Goal: Find contact information: Find contact information

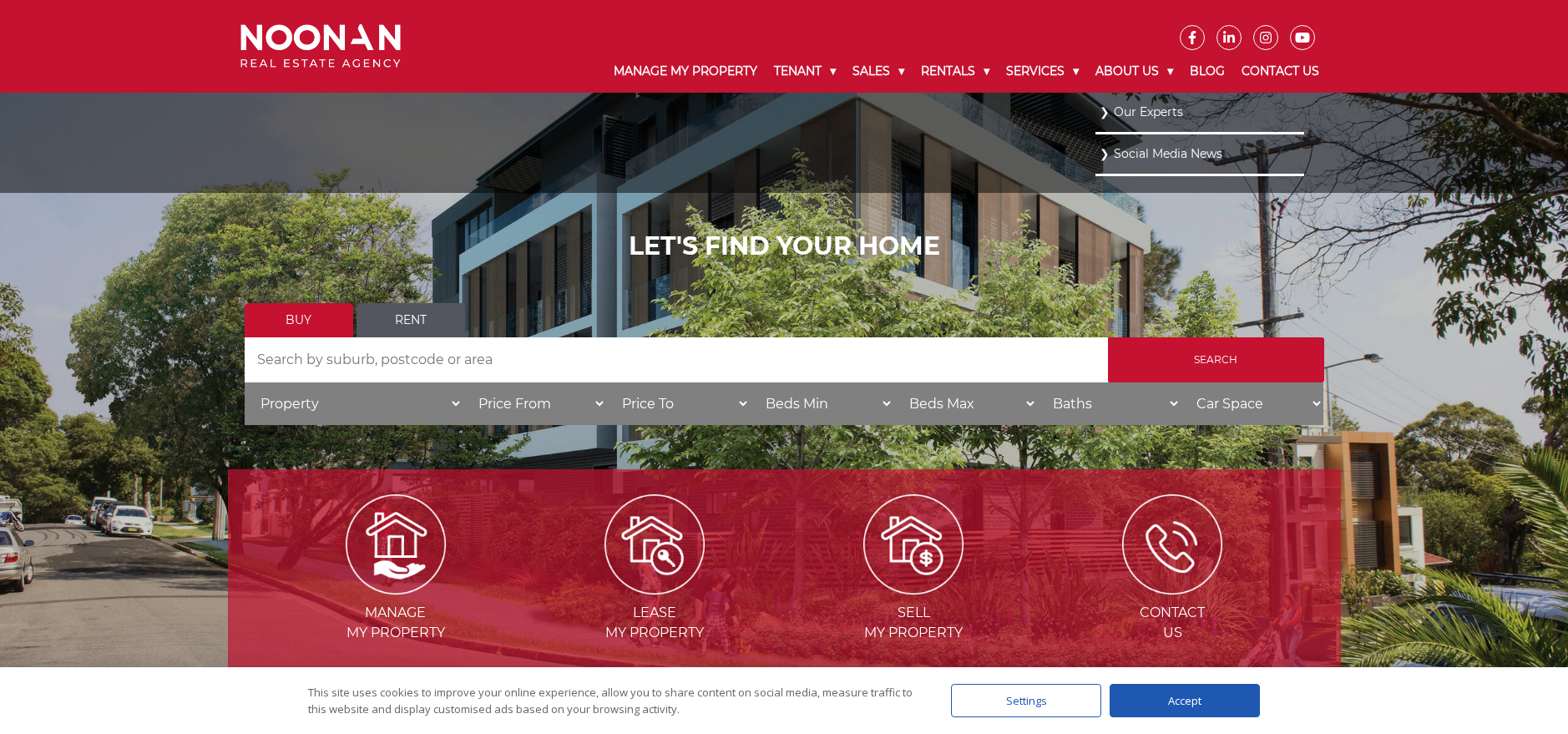
click at [1109, 108] on link "Our Experts" at bounding box center [1200, 112] width 201 height 23
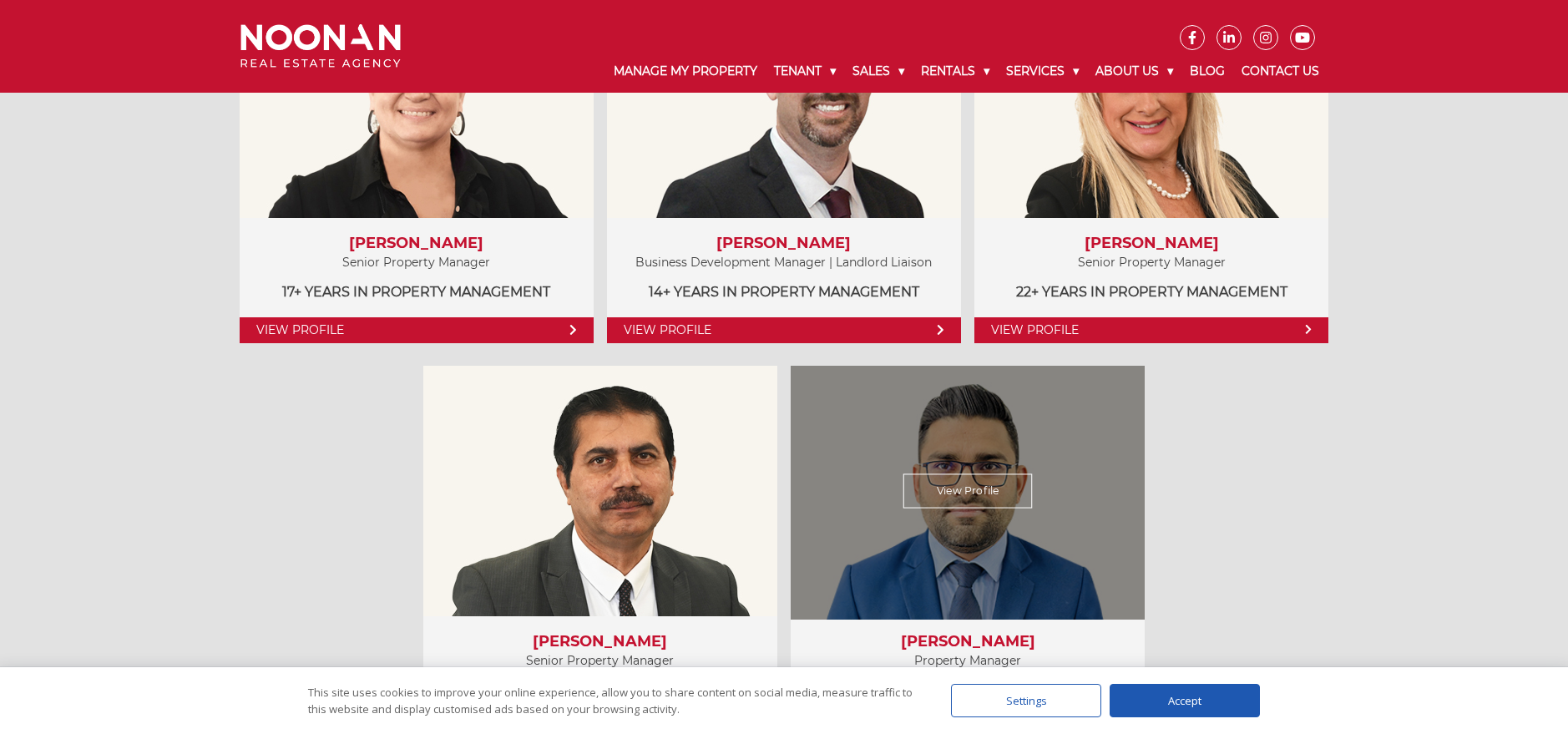
scroll to position [884, 0]
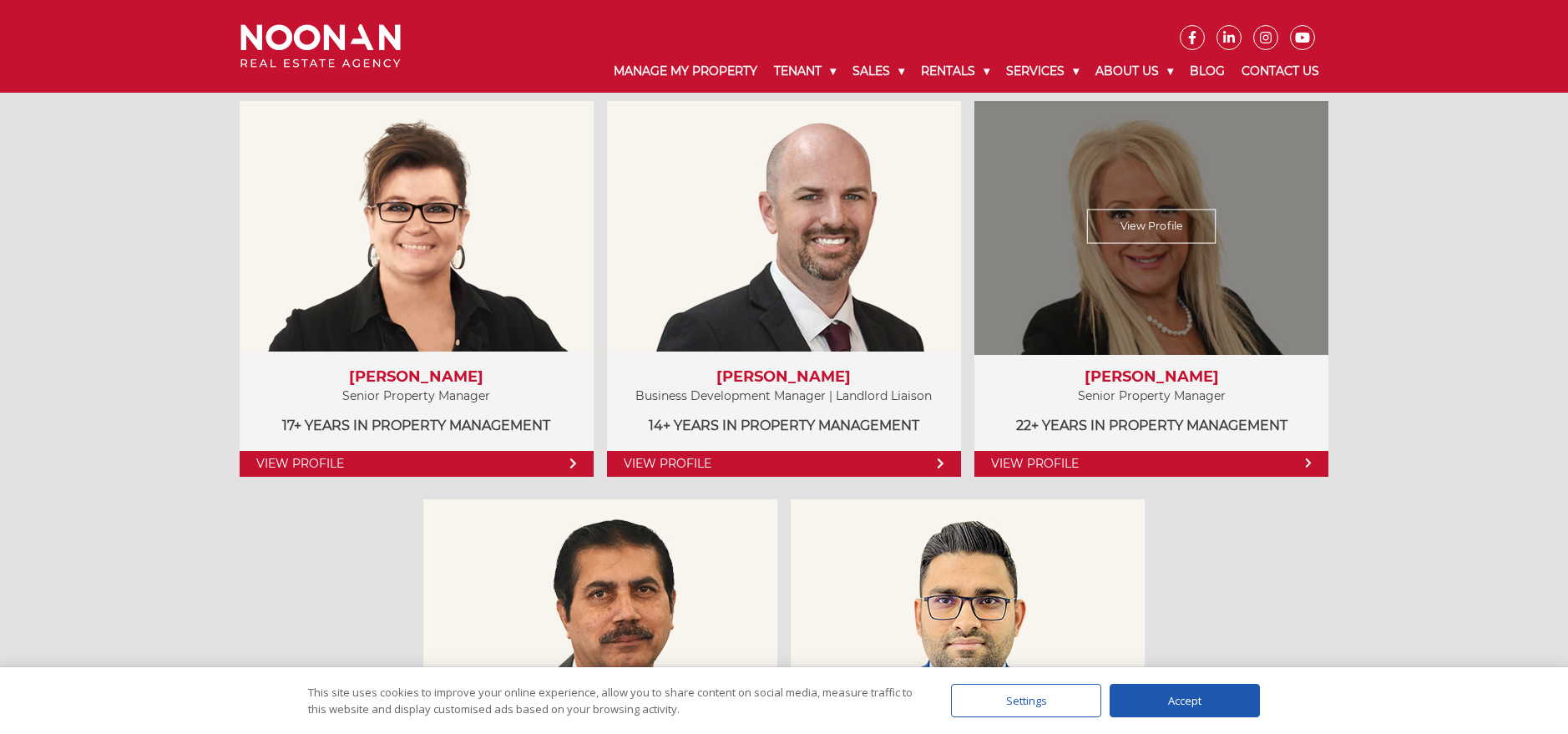
click at [1061, 468] on link "View Profile" at bounding box center [1151, 464] width 354 height 26
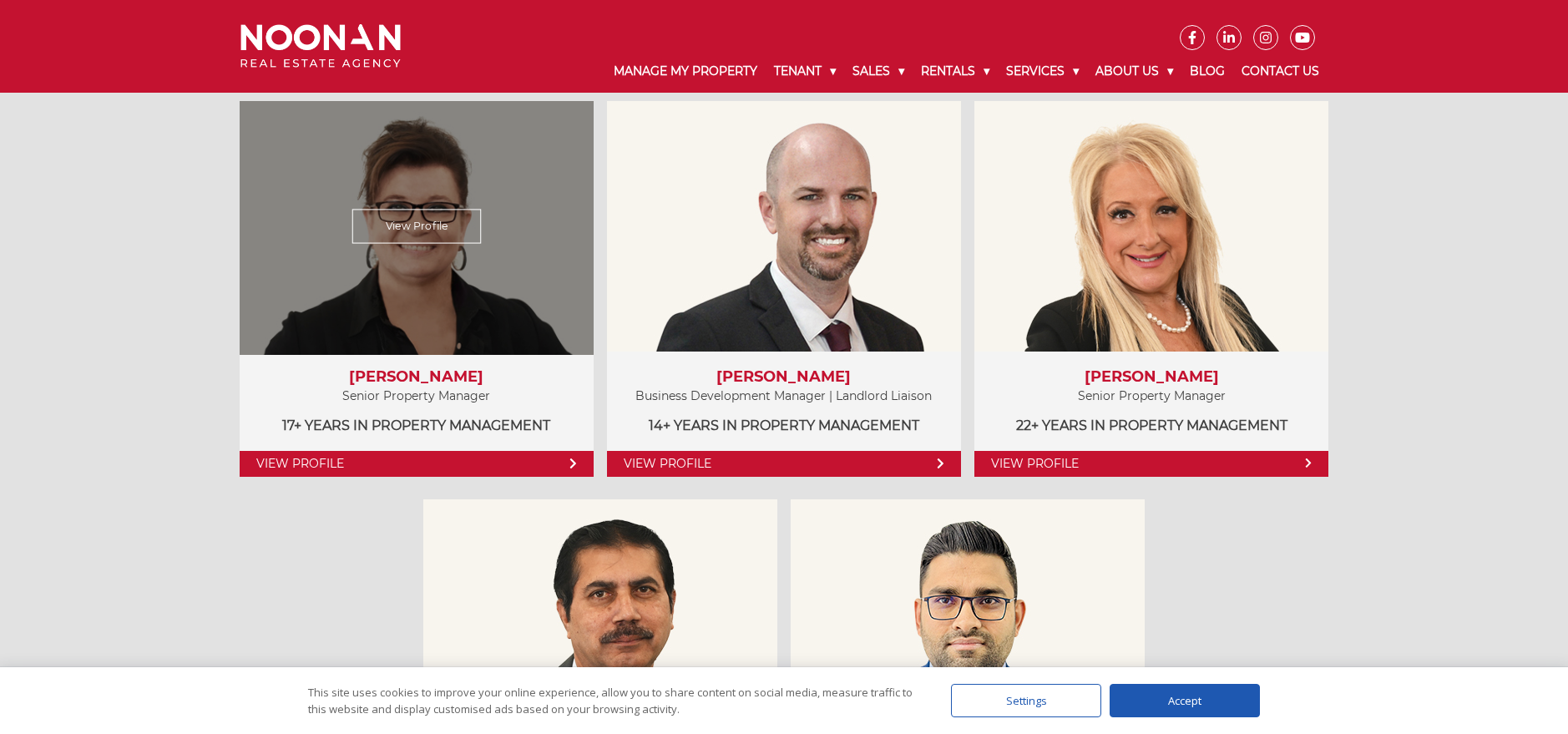
click at [400, 465] on link "View Profile" at bounding box center [417, 464] width 354 height 26
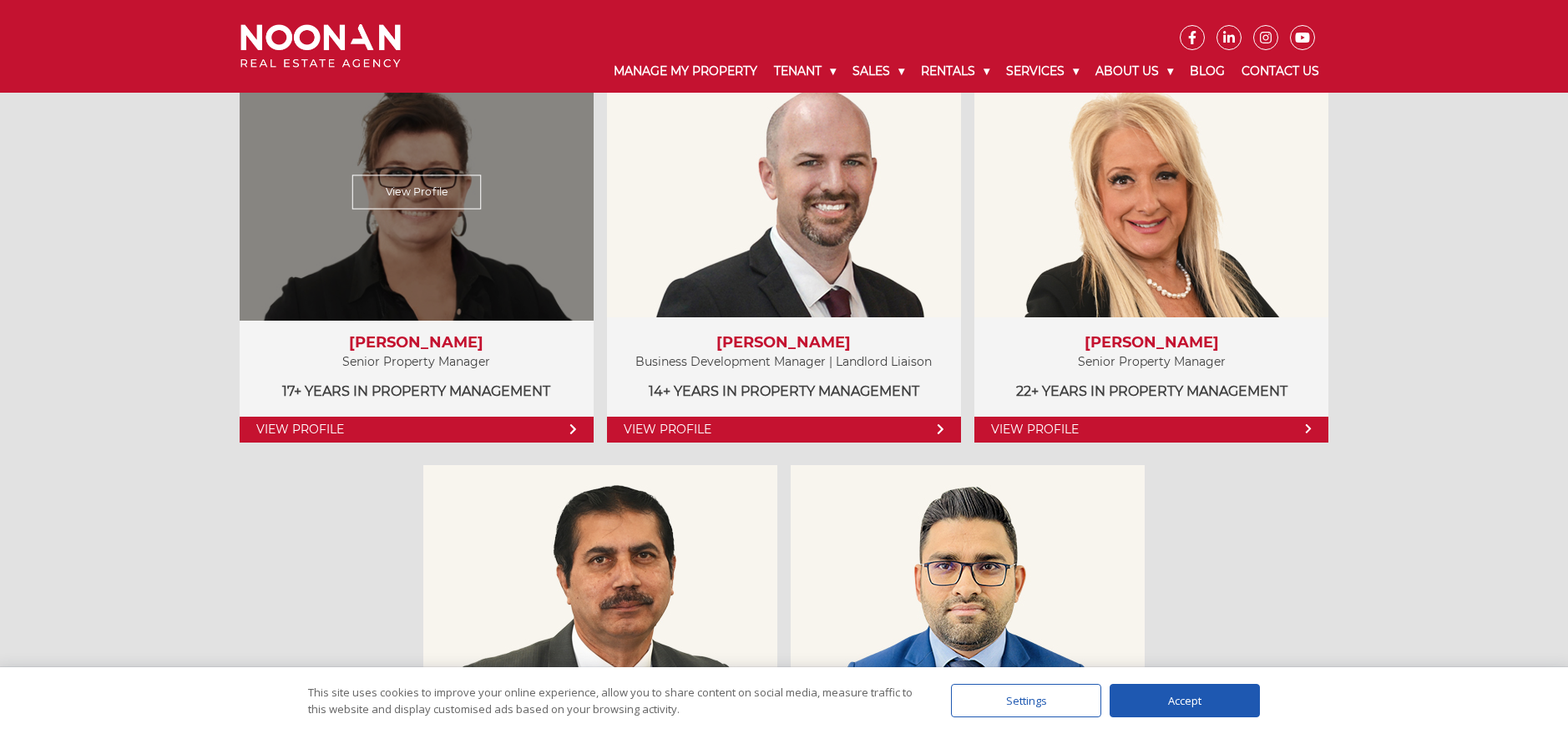
scroll to position [1031, 0]
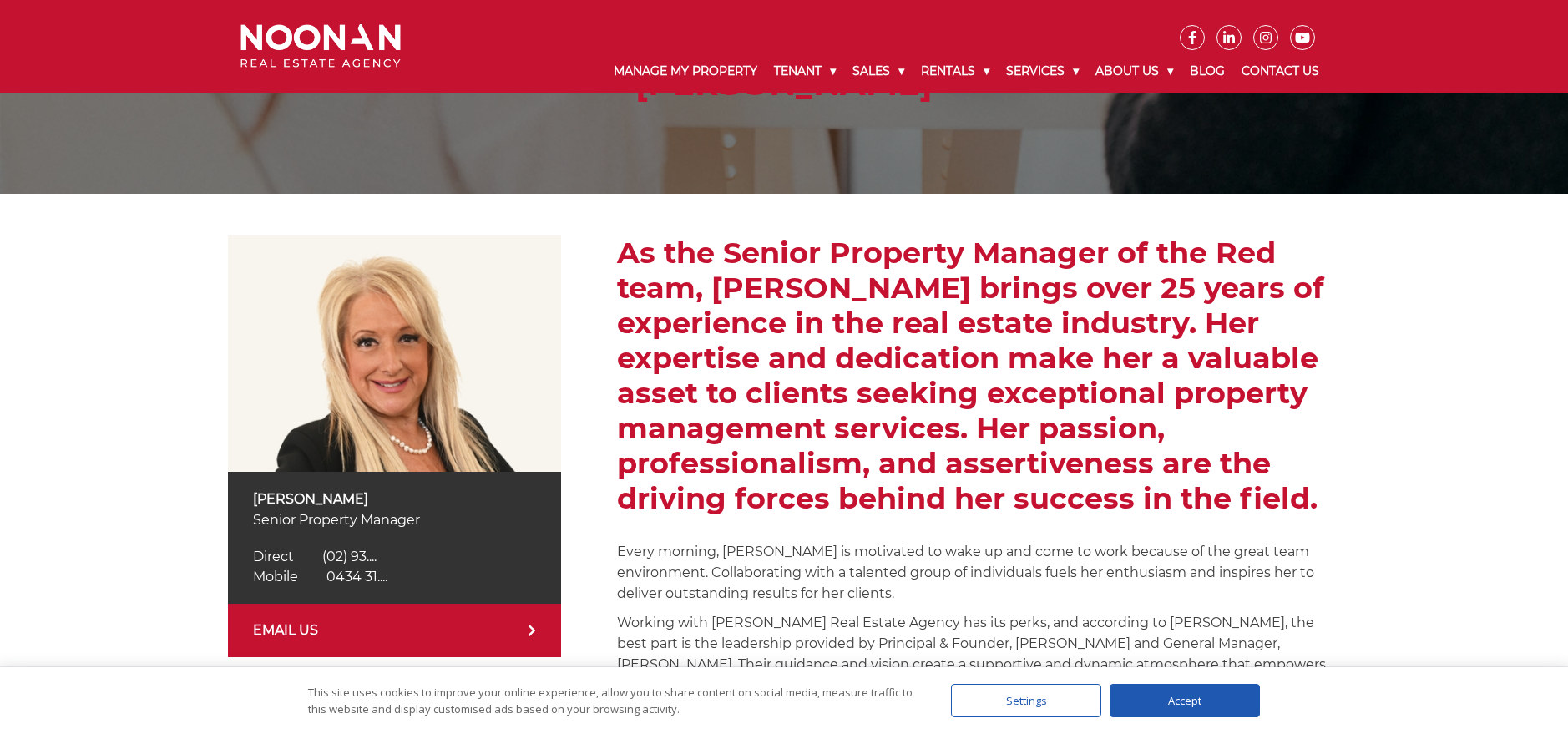
scroll to position [268, 0]
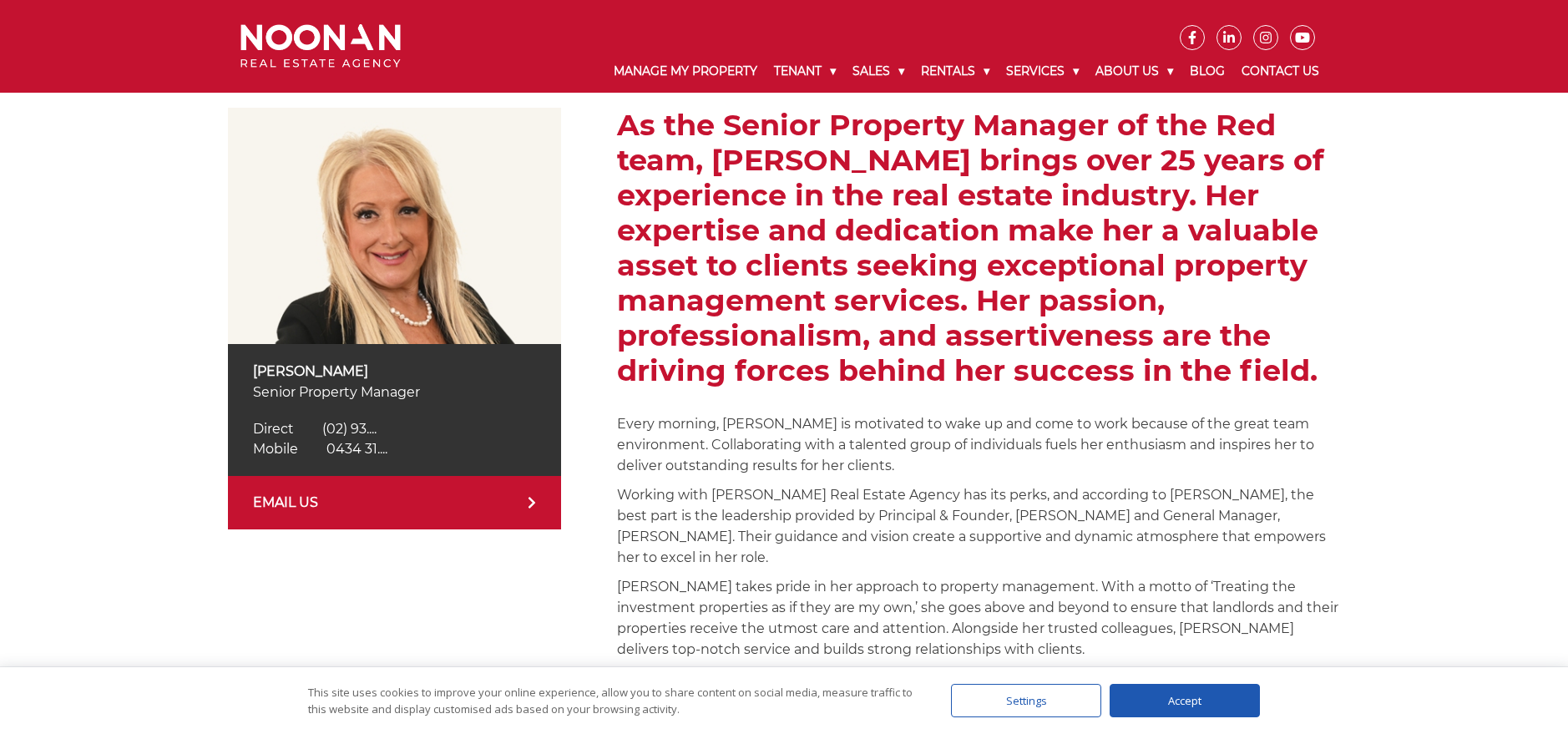
click at [358, 452] on span "0434 31...." at bounding box center [357, 449] width 61 height 16
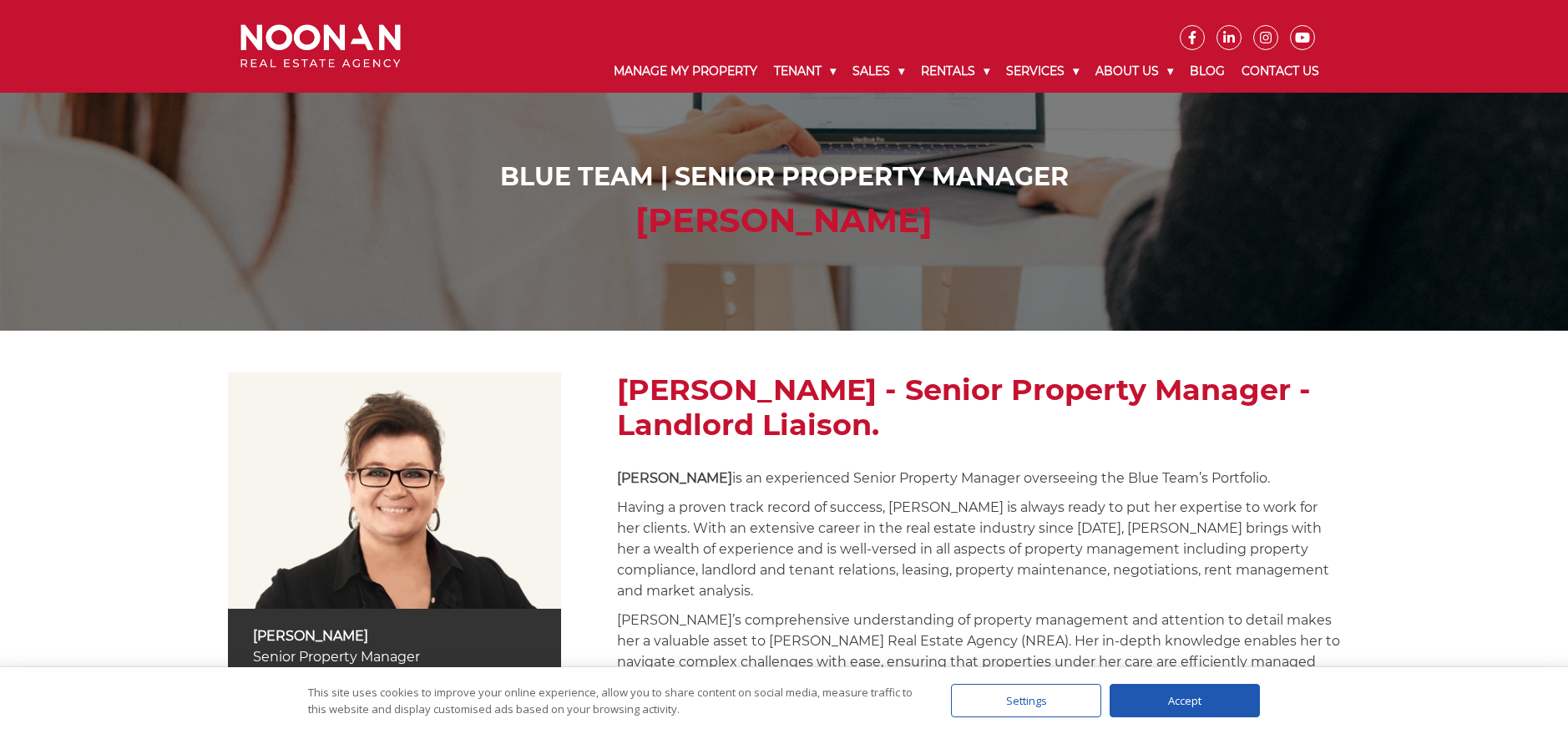
scroll to position [141, 0]
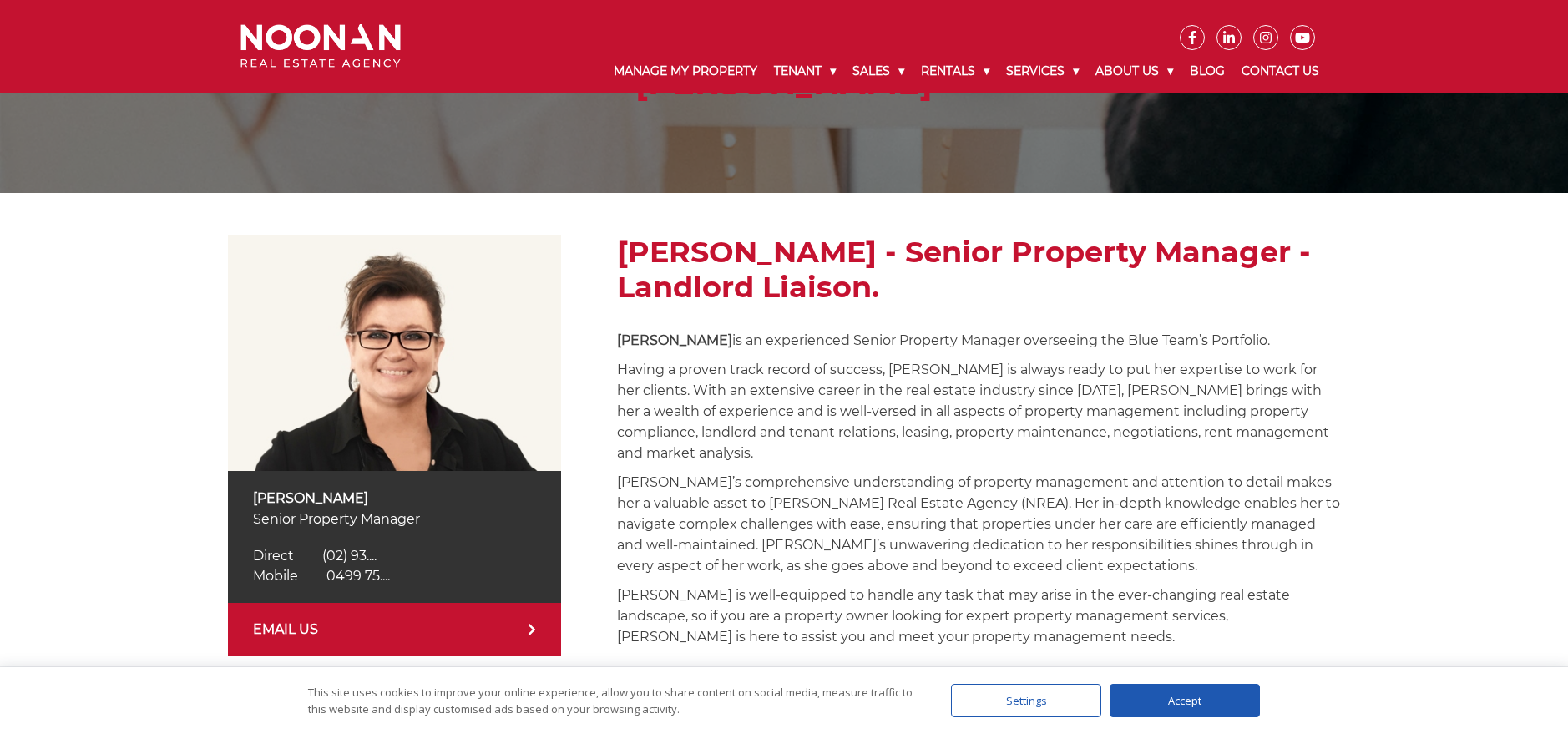
click at [356, 577] on span "0499 75...." at bounding box center [358, 576] width 63 height 16
click at [1143, 710] on div "Accept" at bounding box center [1185, 700] width 151 height 33
